Goal: Task Accomplishment & Management: Manage account settings

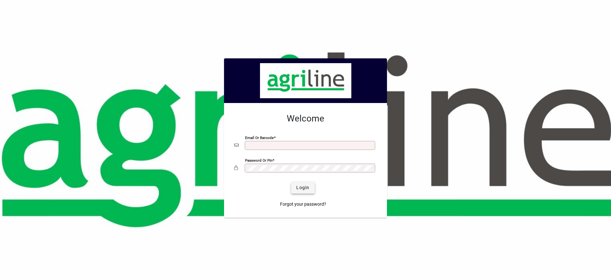
type input "**********"
click at [305, 182] on span "submit" at bounding box center [302, 187] width 23 height 15
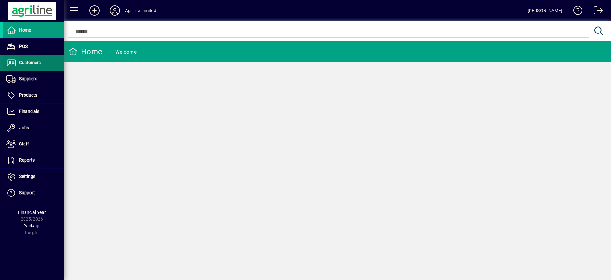
click at [39, 66] on span "Customers" at bounding box center [22, 63] width 38 height 8
